Goal: Task Accomplishment & Management: Manage account settings

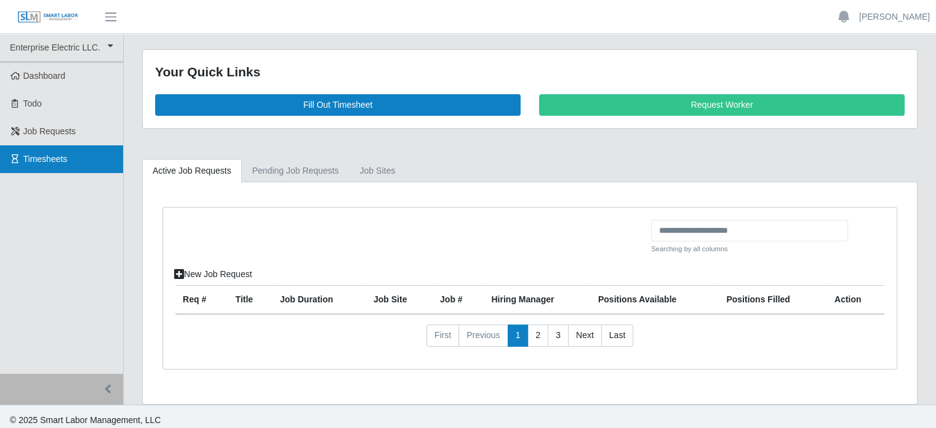
click at [28, 163] on span "Timesheets" at bounding box center [45, 159] width 44 height 10
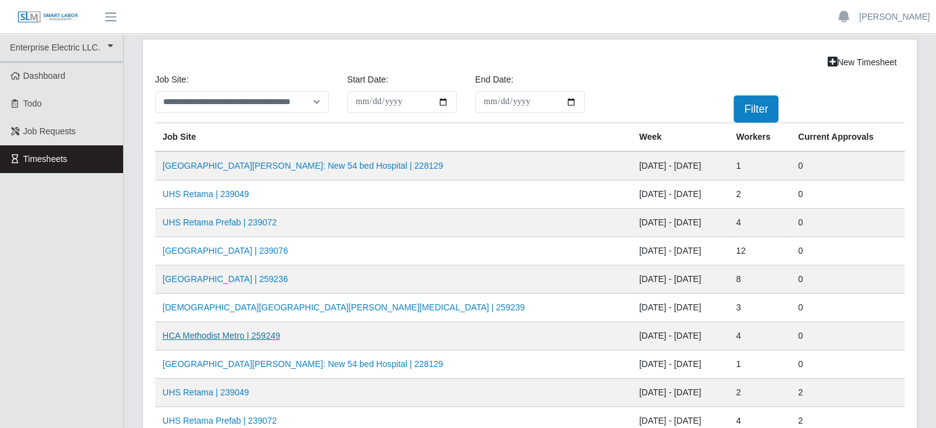
click at [217, 334] on link "HCA Methodist Metro | 259249" at bounding box center [222, 336] width 118 height 10
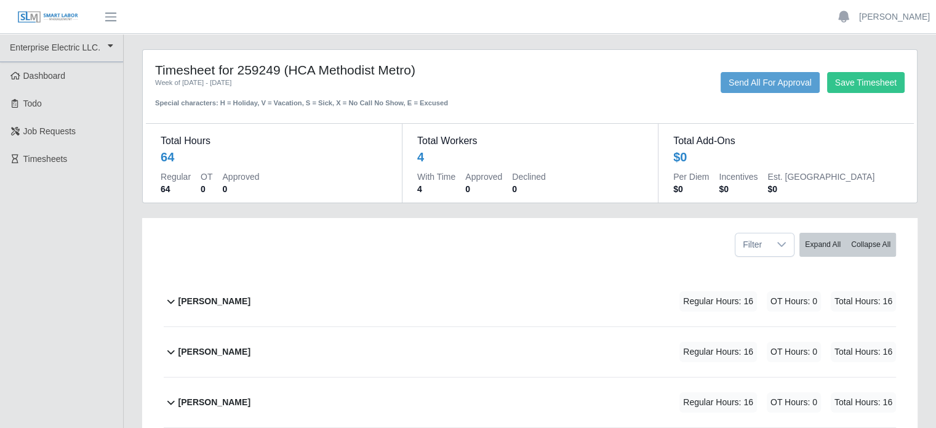
click at [219, 305] on b "Joseph Sanchez" at bounding box center [215, 301] width 72 height 13
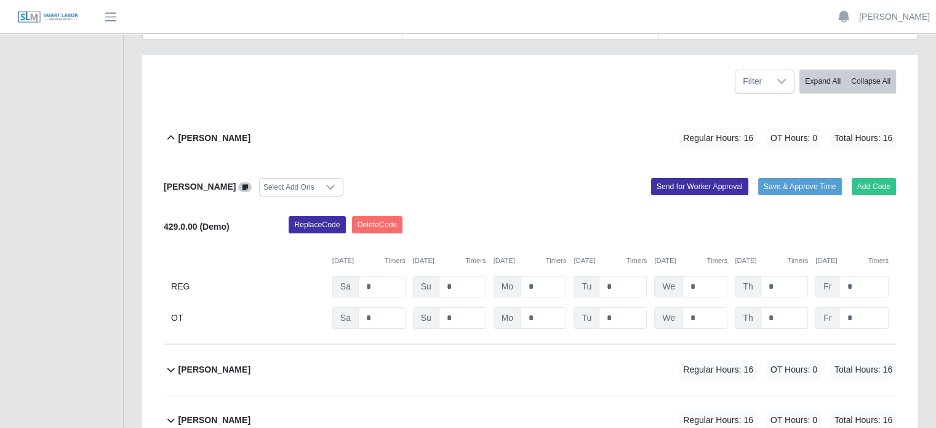
scroll to position [185, 0]
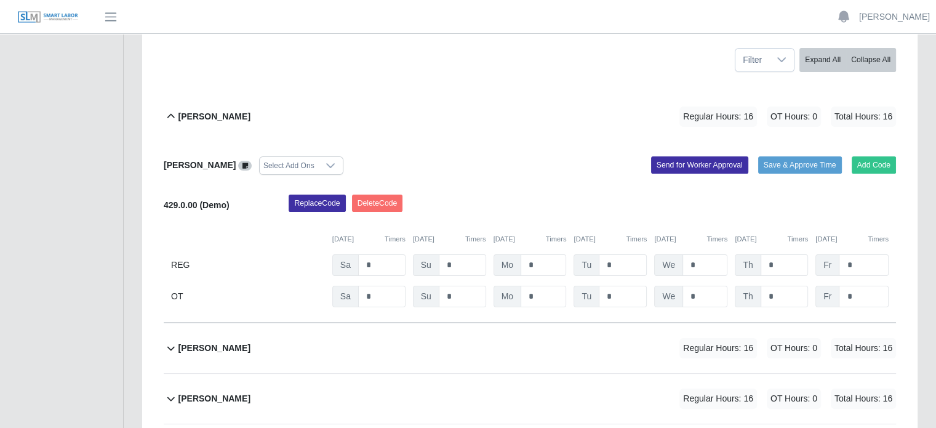
click at [197, 344] on b "Marlon Mejia" at bounding box center [215, 348] width 72 height 13
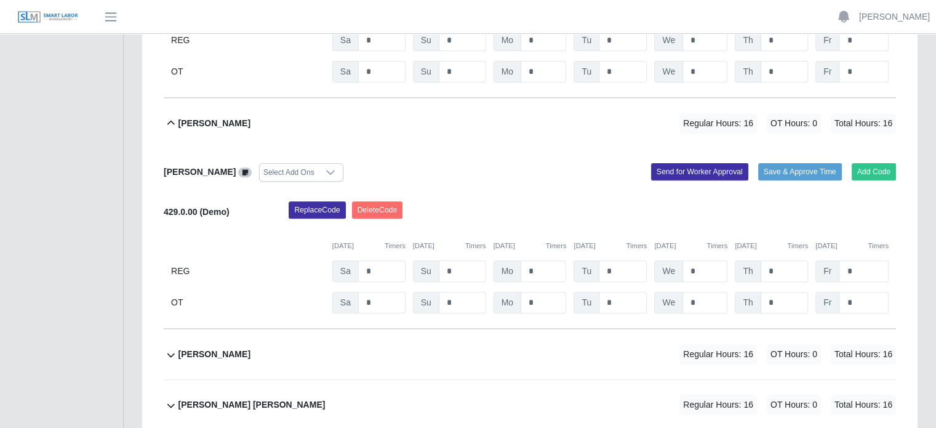
scroll to position [431, 0]
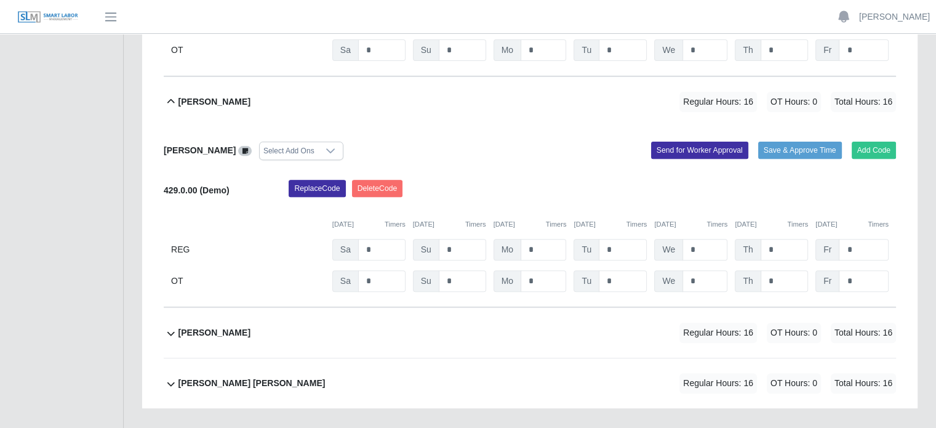
click at [199, 331] on b "Pablo Hernandez" at bounding box center [215, 332] width 72 height 13
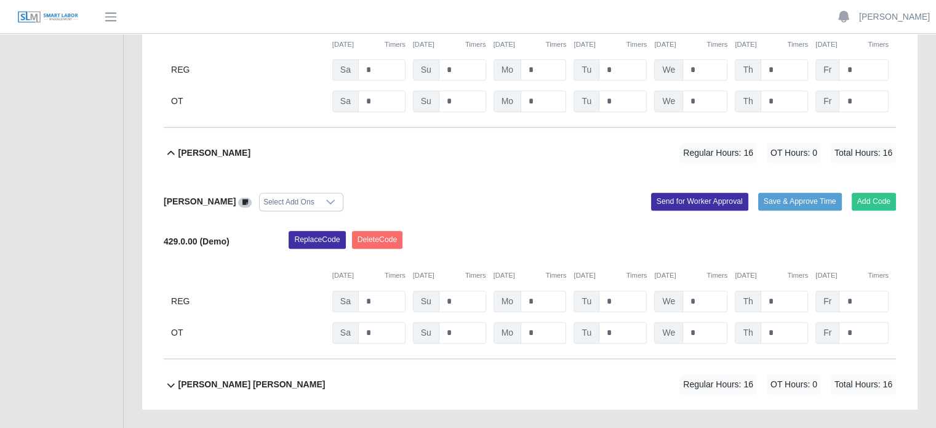
scroll to position [616, 0]
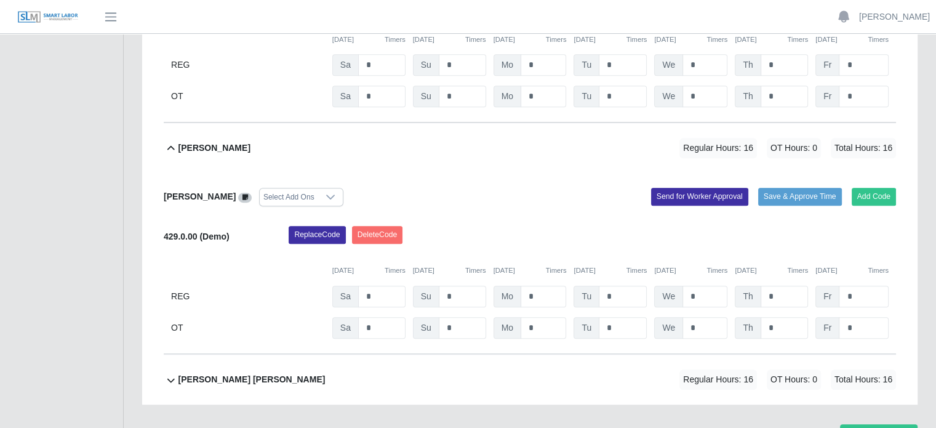
click at [225, 374] on b "Victor Francisco Garcias Perez" at bounding box center [252, 379] width 147 height 13
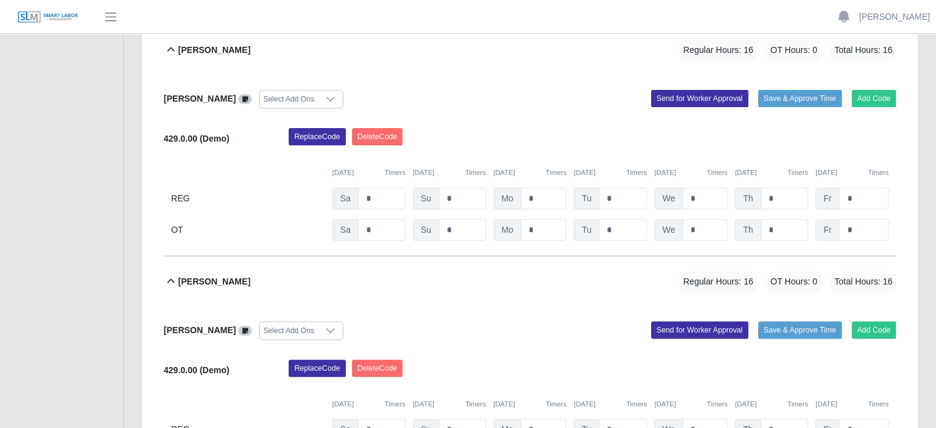
scroll to position [246, 0]
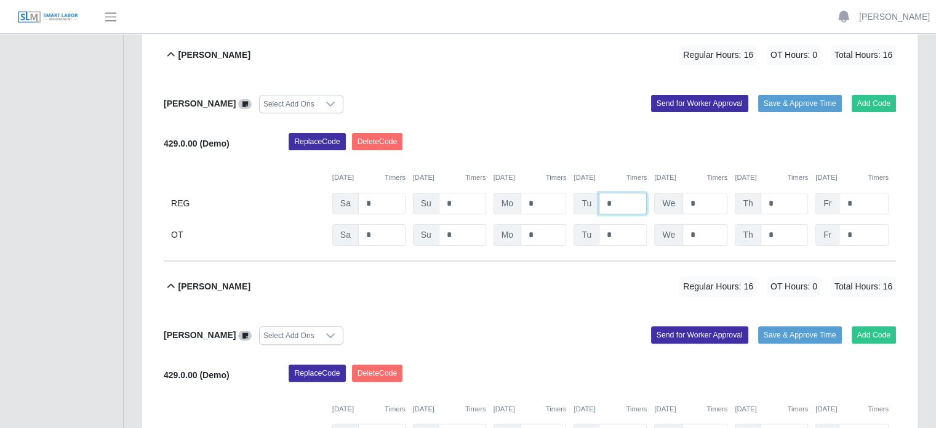
click at [624, 206] on input "*" at bounding box center [623, 204] width 48 height 22
click at [704, 201] on input "*" at bounding box center [705, 204] width 45 height 22
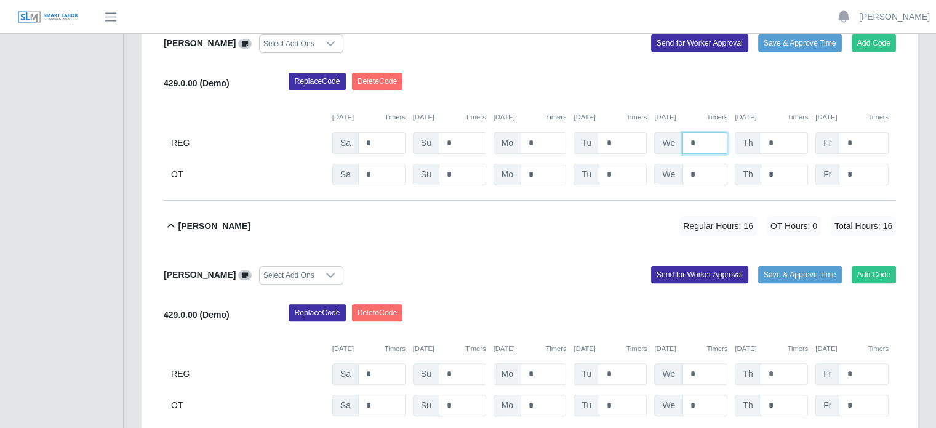
scroll to position [369, 0]
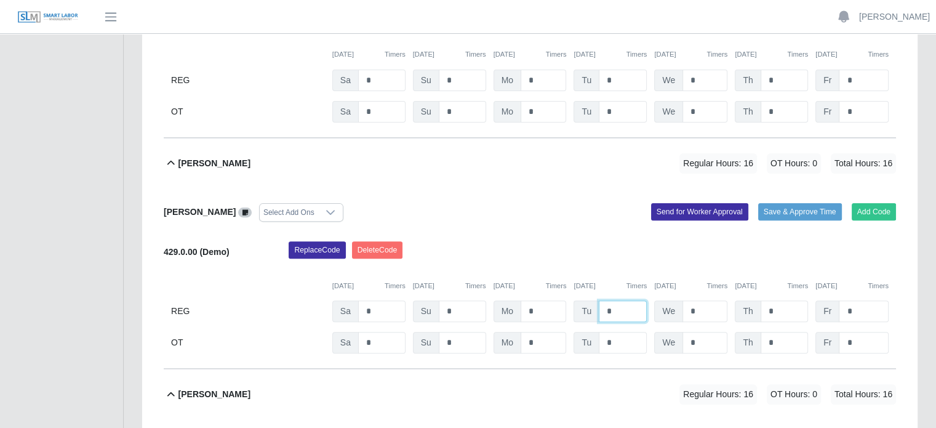
click at [617, 310] on input "*" at bounding box center [623, 311] width 48 height 22
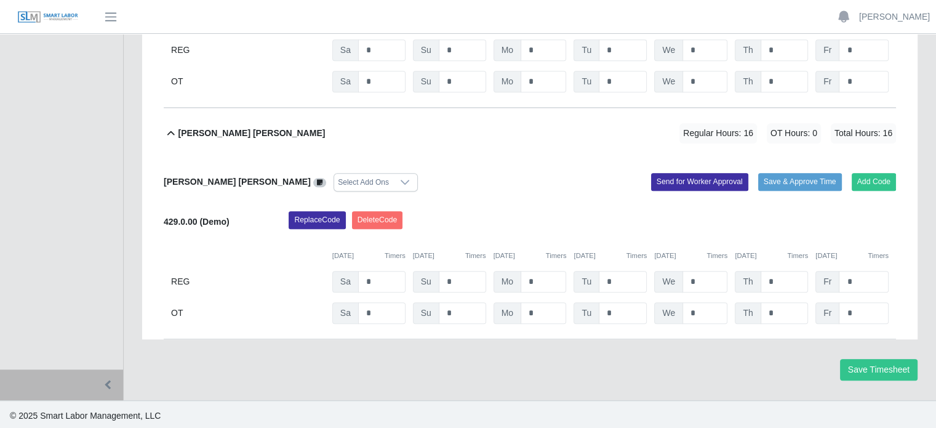
scroll to position [862, 0]
click at [875, 367] on button "Save Timesheet" at bounding box center [879, 370] width 78 height 22
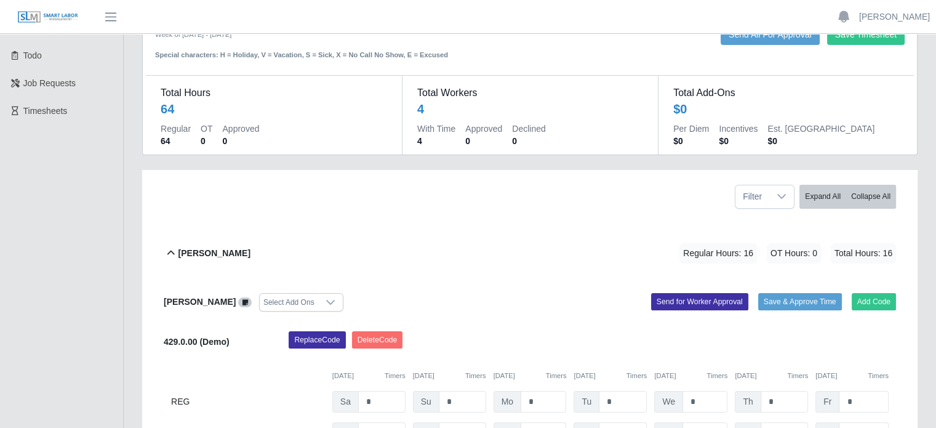
scroll to position [123, 0]
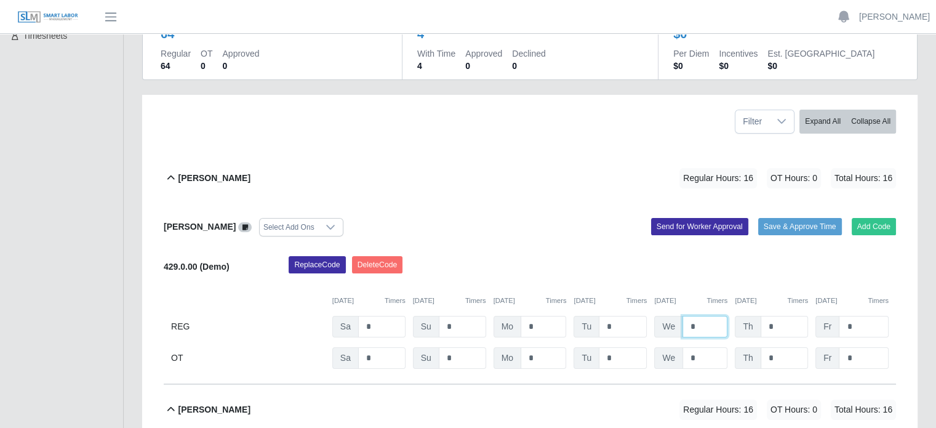
drag, startPoint x: 695, startPoint y: 323, endPoint x: 624, endPoint y: 296, distance: 75.8
click at [639, 299] on div "429.0.00 (Demo) Replace Code Delete Code 10/11/2025 Timers 10/12/2025 Timers 10…" at bounding box center [530, 312] width 733 height 113
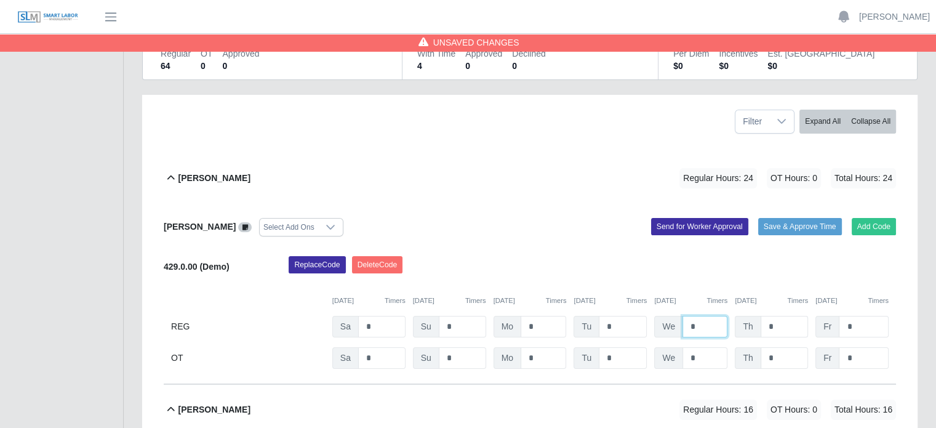
type input "*"
click at [787, 329] on input "*" at bounding box center [785, 327] width 48 height 22
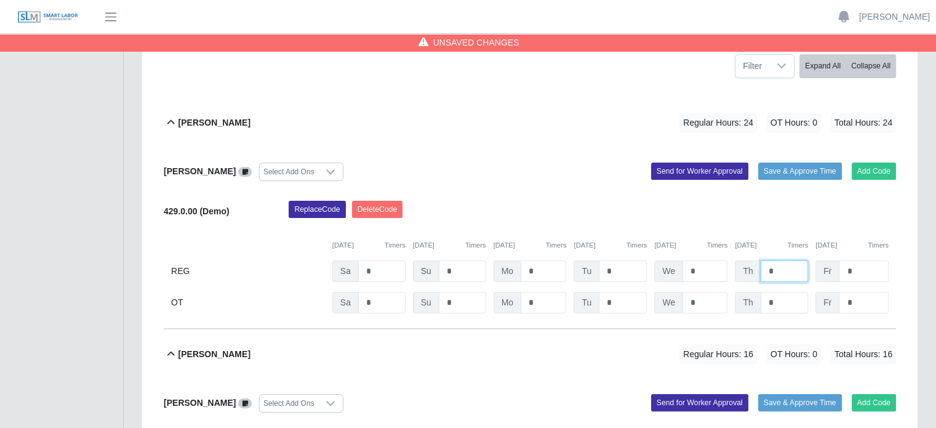
scroll to position [308, 0]
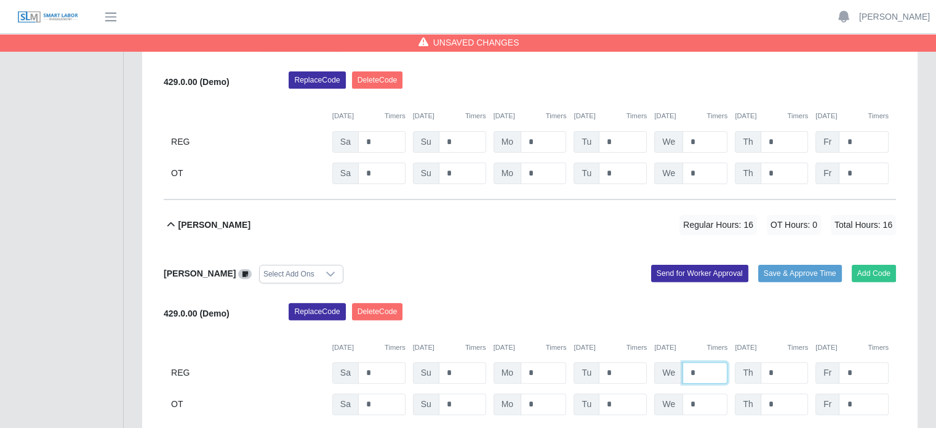
drag, startPoint x: 696, startPoint y: 368, endPoint x: 675, endPoint y: 364, distance: 21.9
click at [675, 364] on div "We *" at bounding box center [690, 373] width 73 height 22
type input "*"
click at [784, 374] on input "*" at bounding box center [785, 373] width 48 height 22
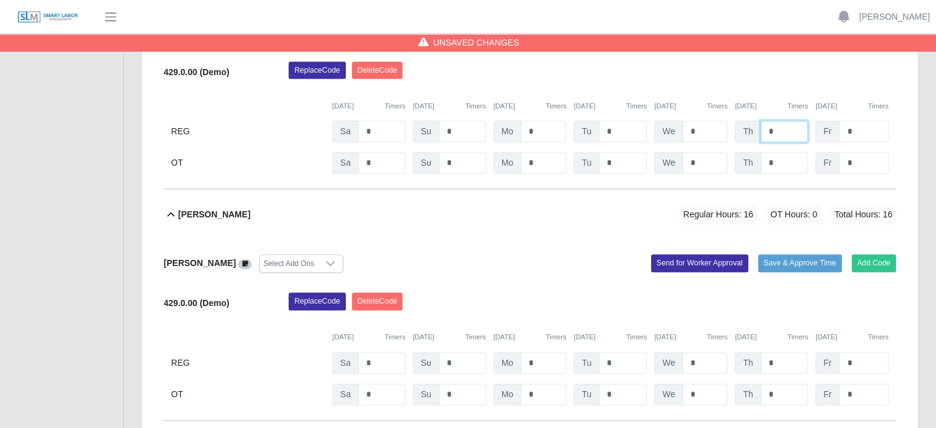
scroll to position [616, 0]
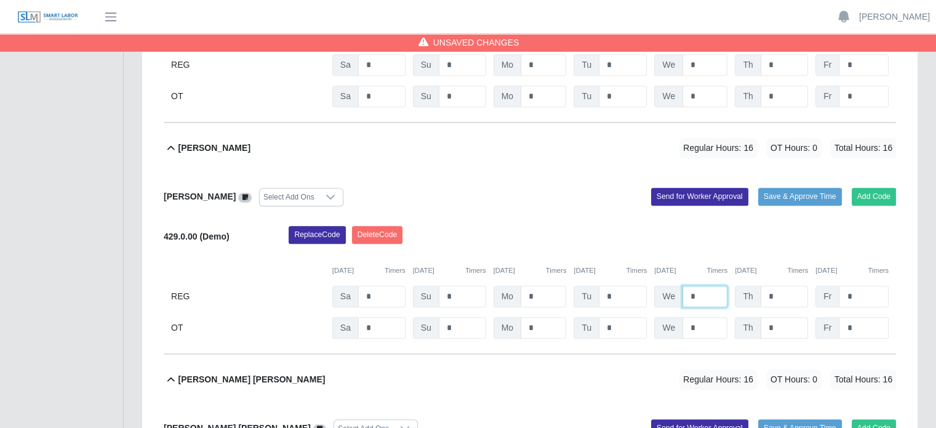
drag, startPoint x: 697, startPoint y: 294, endPoint x: 672, endPoint y: 288, distance: 26.1
click at [672, 288] on div "We *" at bounding box center [690, 297] width 73 height 22
type input "*"
click at [780, 297] on input "*" at bounding box center [785, 297] width 48 height 22
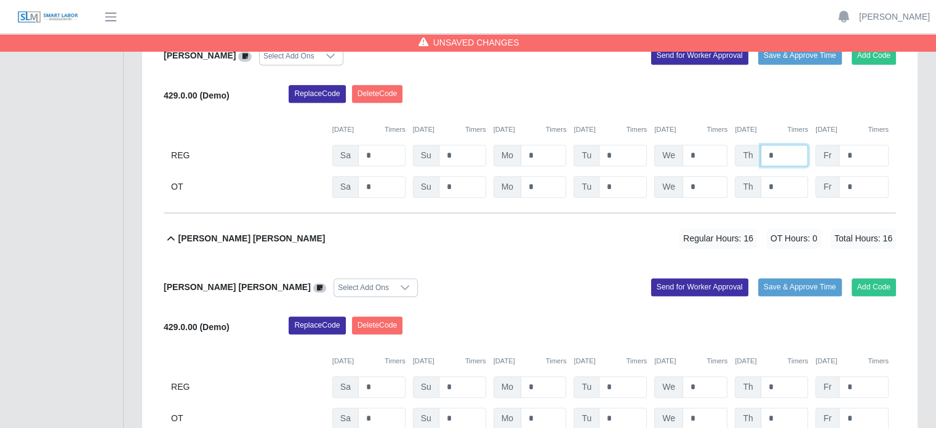
scroll to position [800, 0]
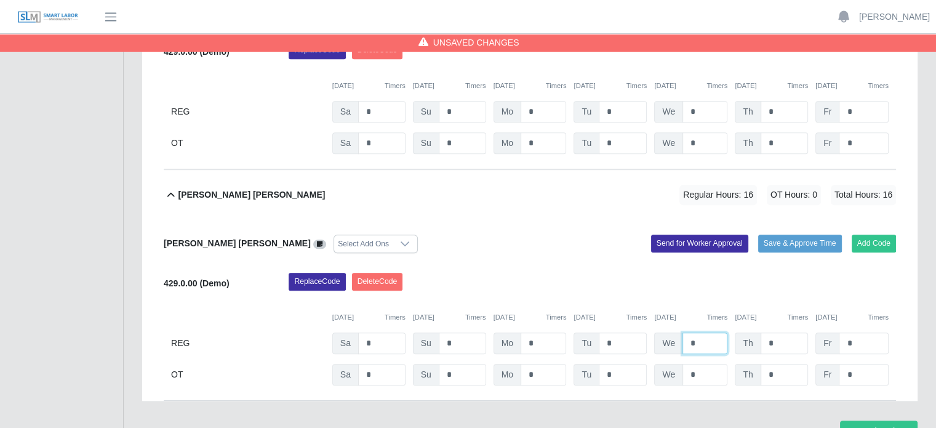
drag, startPoint x: 694, startPoint y: 337, endPoint x: 672, endPoint y: 331, distance: 23.6
click at [675, 332] on div "We *" at bounding box center [690, 343] width 73 height 22
type input "*"
click at [787, 341] on input "*" at bounding box center [785, 343] width 48 height 22
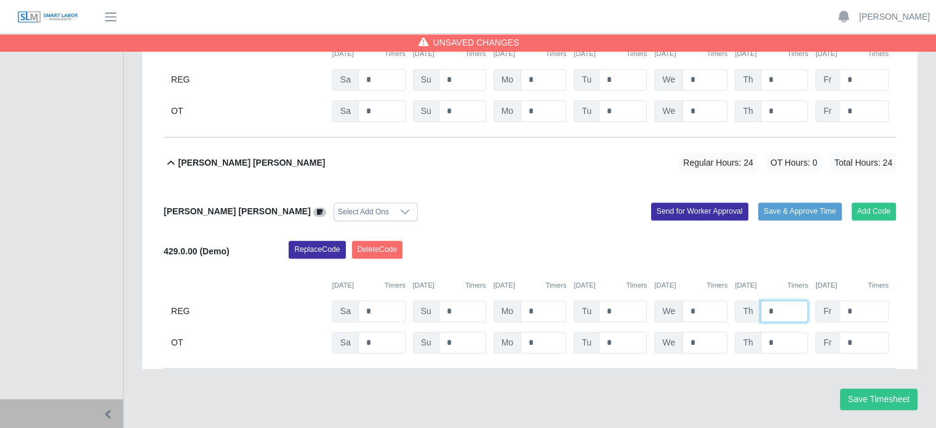
scroll to position [862, 0]
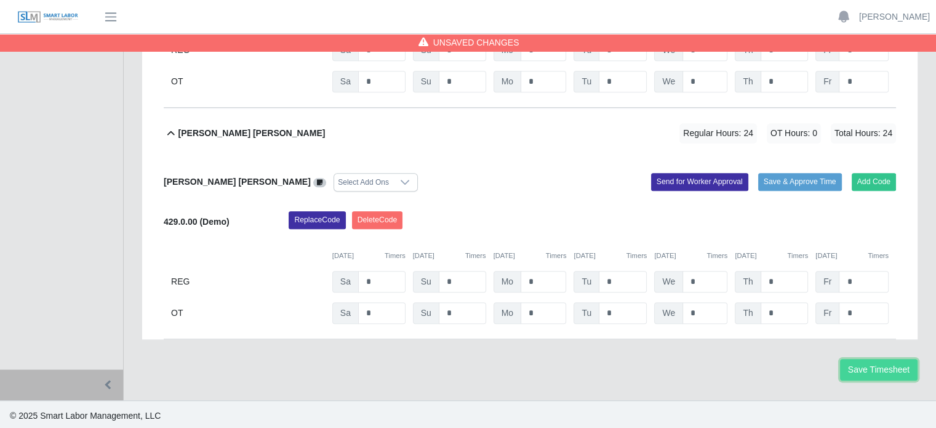
click at [883, 373] on button "Save Timesheet" at bounding box center [879, 370] width 78 height 22
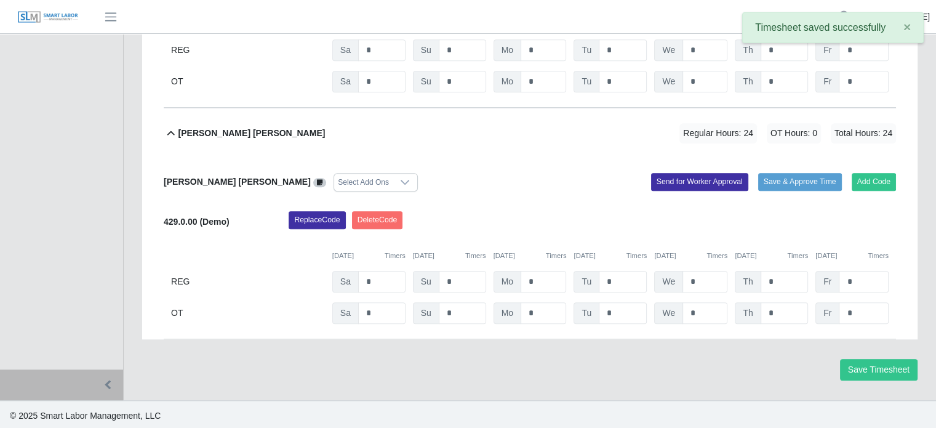
click at [928, 15] on link "[PERSON_NAME]" at bounding box center [894, 16] width 71 height 13
click at [860, 83] on link "Logout" at bounding box center [880, 86] width 111 height 26
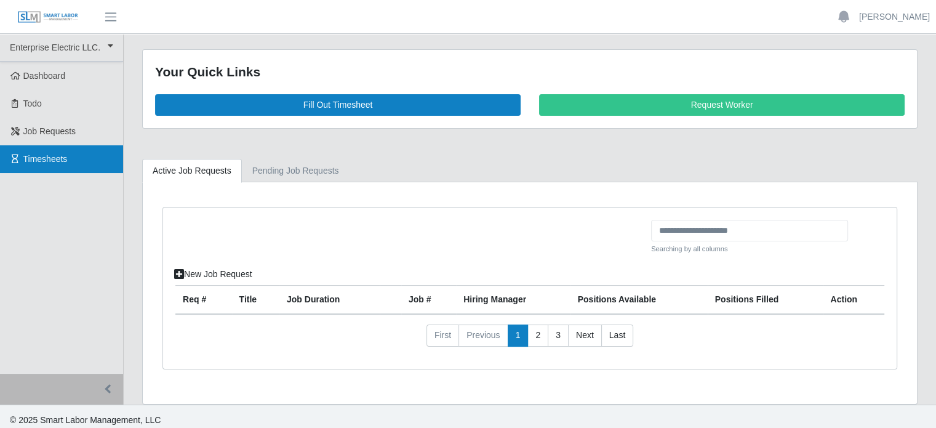
click at [59, 159] on span "Timesheets" at bounding box center [45, 159] width 44 height 10
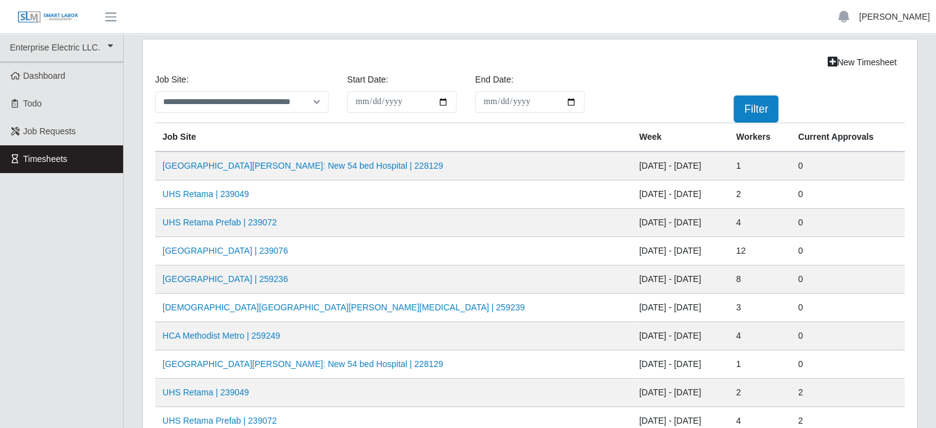
click at [899, 18] on link "[PERSON_NAME]" at bounding box center [894, 16] width 71 height 13
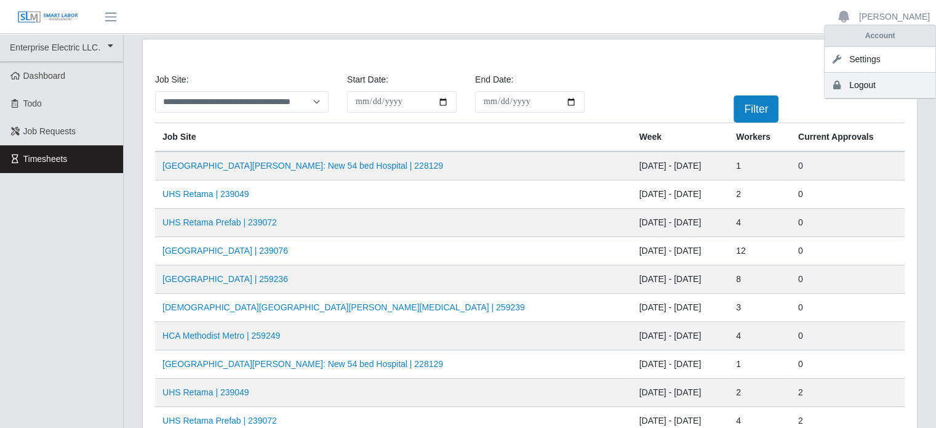
click at [872, 85] on link "Logout" at bounding box center [880, 86] width 111 height 26
